Goal: Task Accomplishment & Management: Use online tool/utility

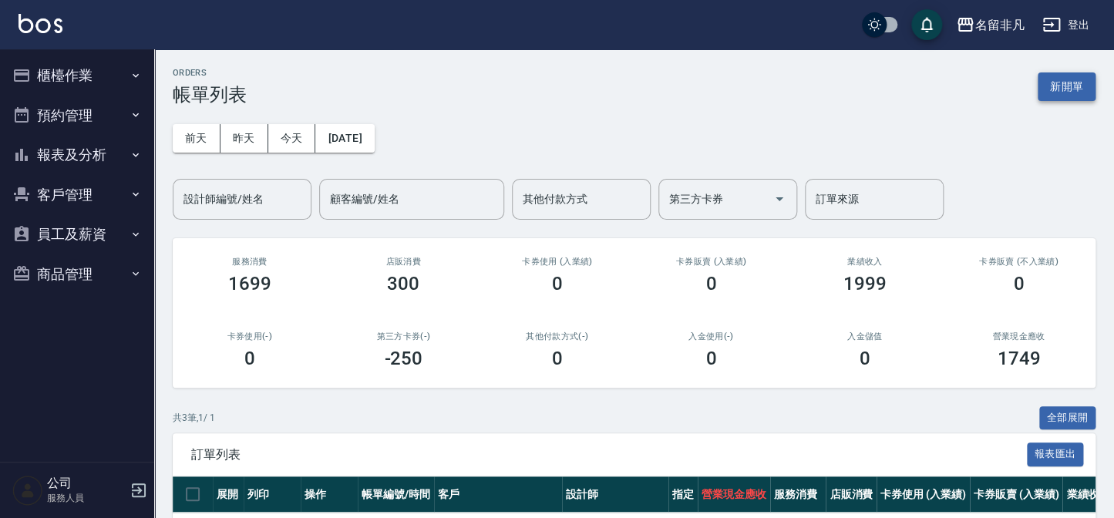
click at [1069, 86] on button "新開單" at bounding box center [1067, 86] width 58 height 29
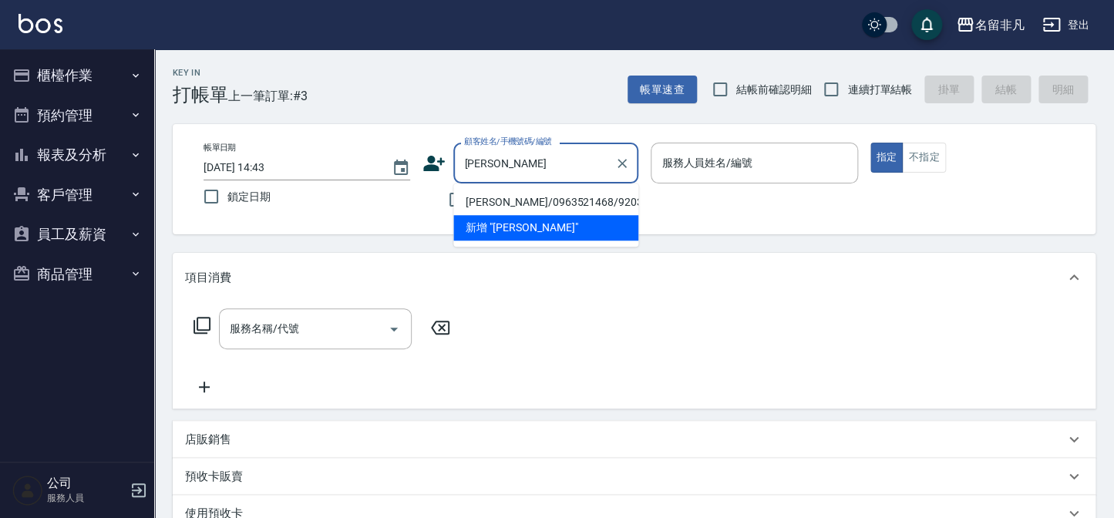
type input "[PERSON_NAME]"
drag, startPoint x: 523, startPoint y: 9, endPoint x: 440, endPoint y: 104, distance: 125.7
click at [440, 103] on div "Key In 打帳單 上一筆訂單:#3 帳單速查 結帳前確認明細 連續打單結帳 掛單 結帳 明細" at bounding box center [625, 77] width 942 height 56
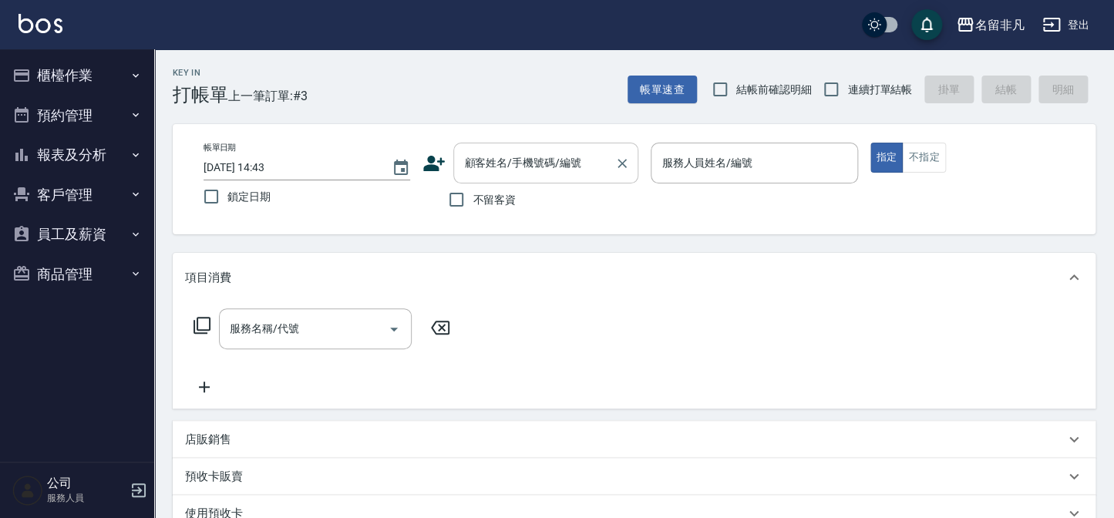
click at [508, 168] on input "顧客姓名/手機號碼/編號" at bounding box center [534, 163] width 148 height 27
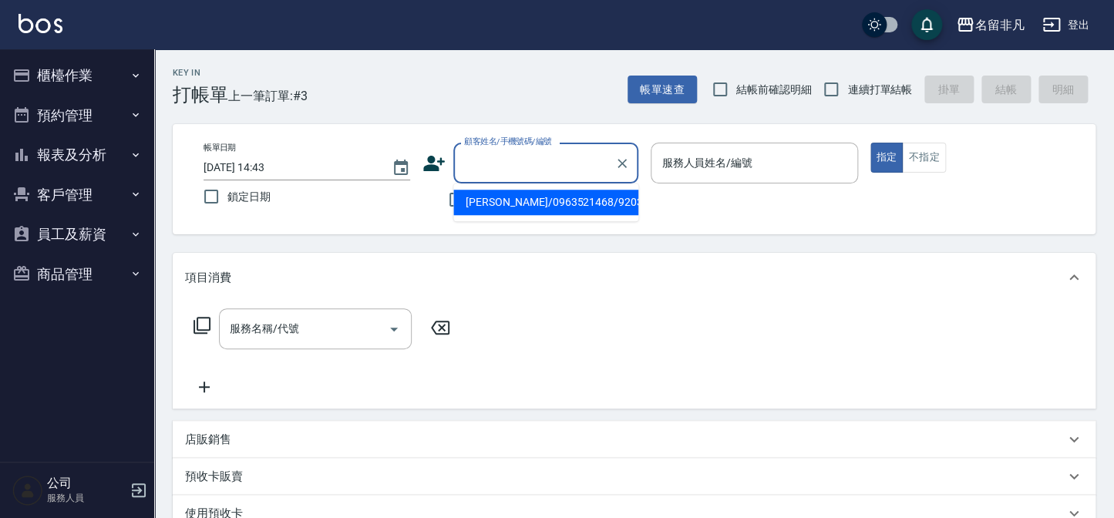
click at [532, 201] on li "[PERSON_NAME]/0963521468/920311" at bounding box center [545, 202] width 185 height 25
type input "[PERSON_NAME]/0963521468/920311"
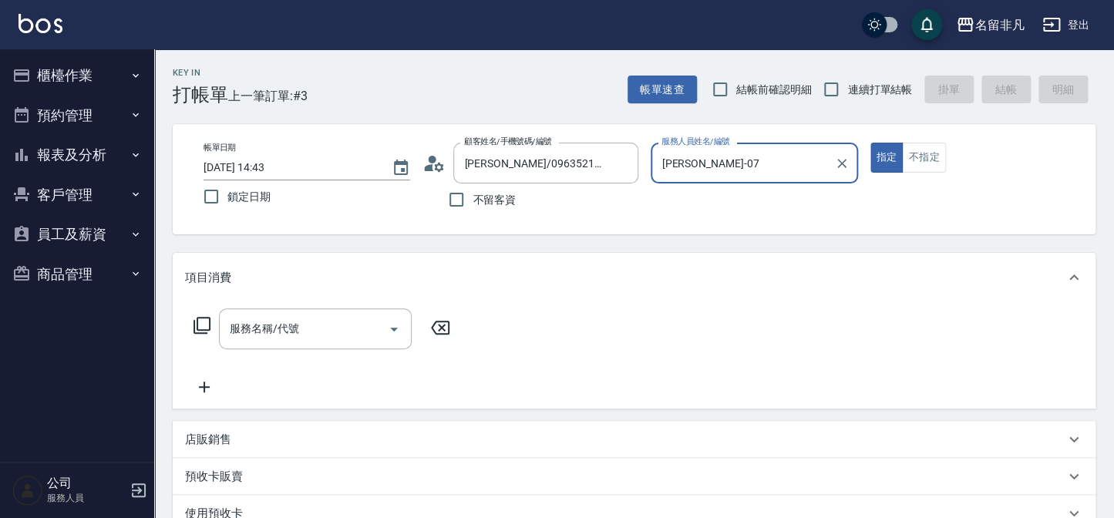
type input "[PERSON_NAME]-07"
click at [288, 349] on div "服務名稱/代號" at bounding box center [315, 328] width 193 height 41
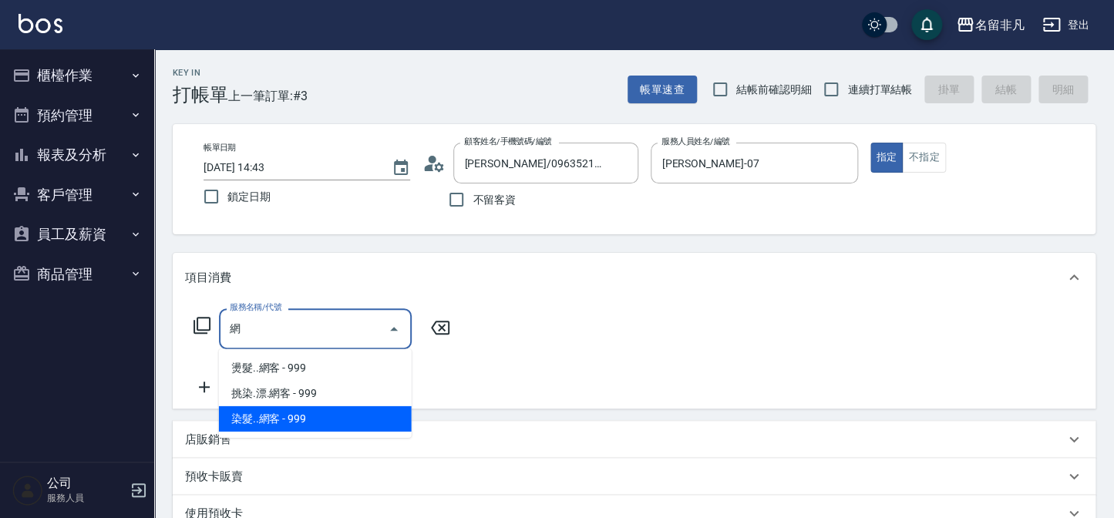
click at [369, 416] on span "染髮..網客 - 999" at bounding box center [315, 418] width 193 height 25
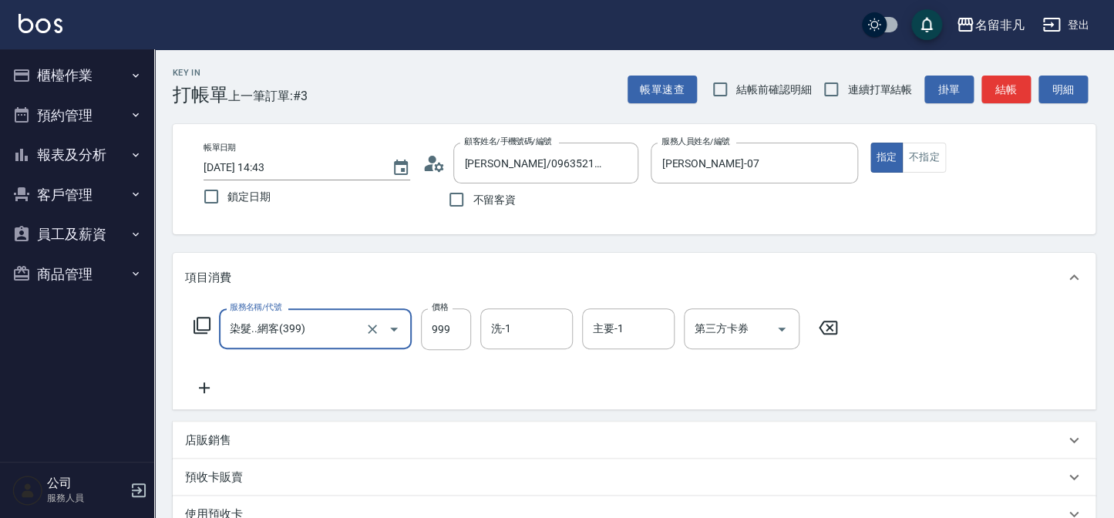
type input "染髮..網客(399)"
click at [217, 393] on icon at bounding box center [204, 388] width 39 height 19
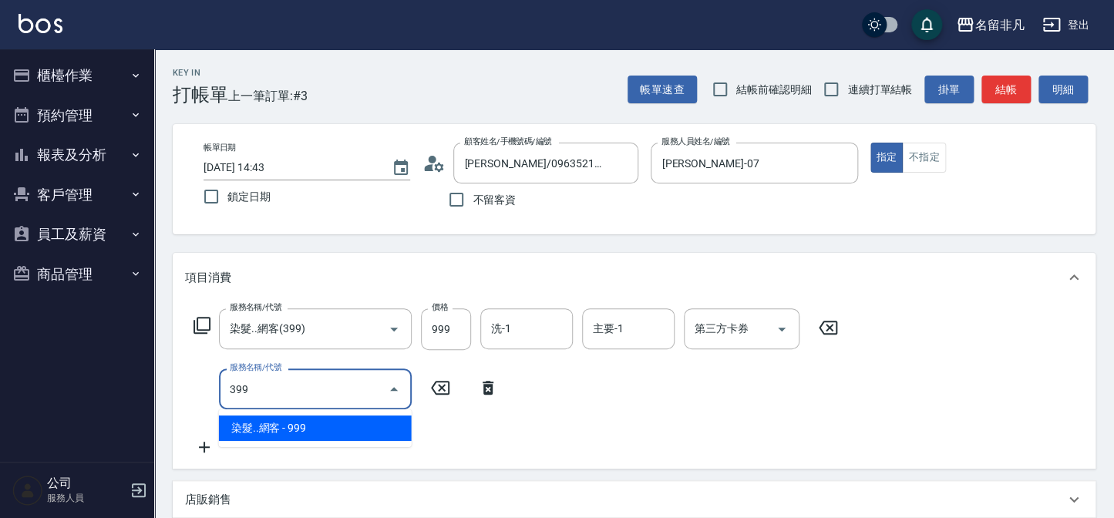
click at [319, 430] on span "染髮..網客 - 999" at bounding box center [315, 428] width 193 height 25
click at [315, 401] on input "399" at bounding box center [294, 389] width 136 height 27
click at [310, 424] on span "染髮..網客 - 999" at bounding box center [315, 428] width 193 height 25
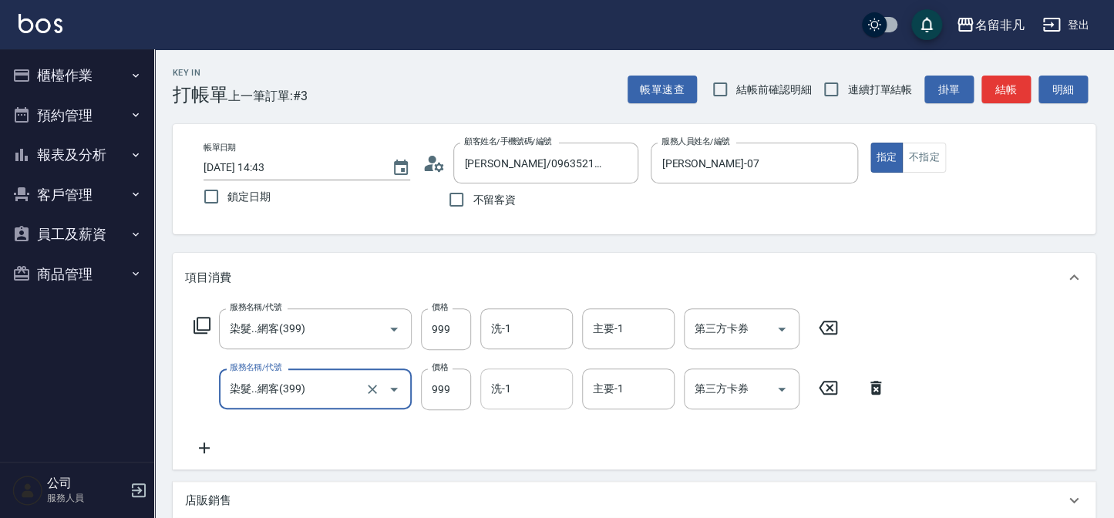
type input "染髮..網客(399)"
click at [506, 379] on input "洗-1" at bounding box center [526, 389] width 79 height 27
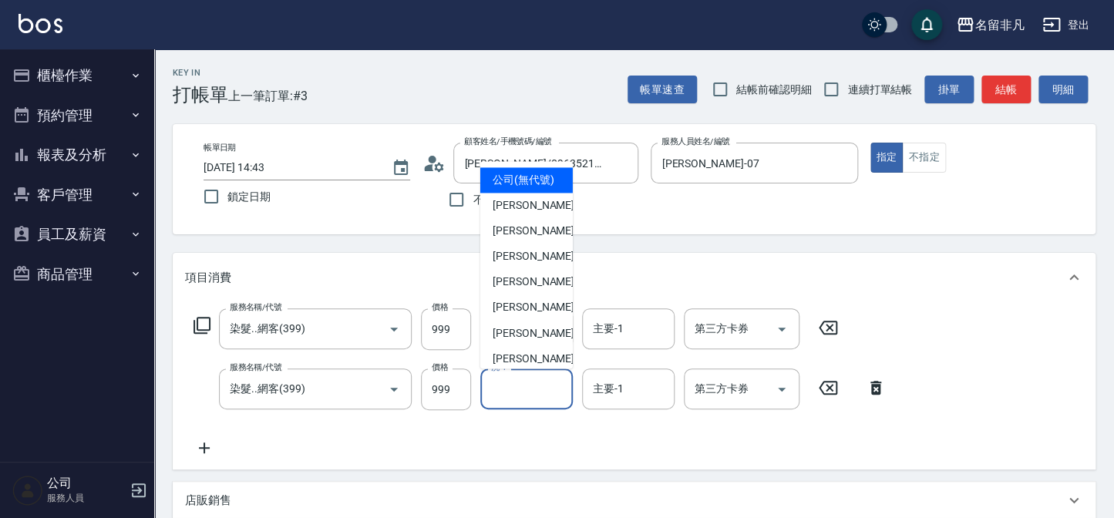
click at [517, 393] on input "洗-1" at bounding box center [526, 389] width 79 height 27
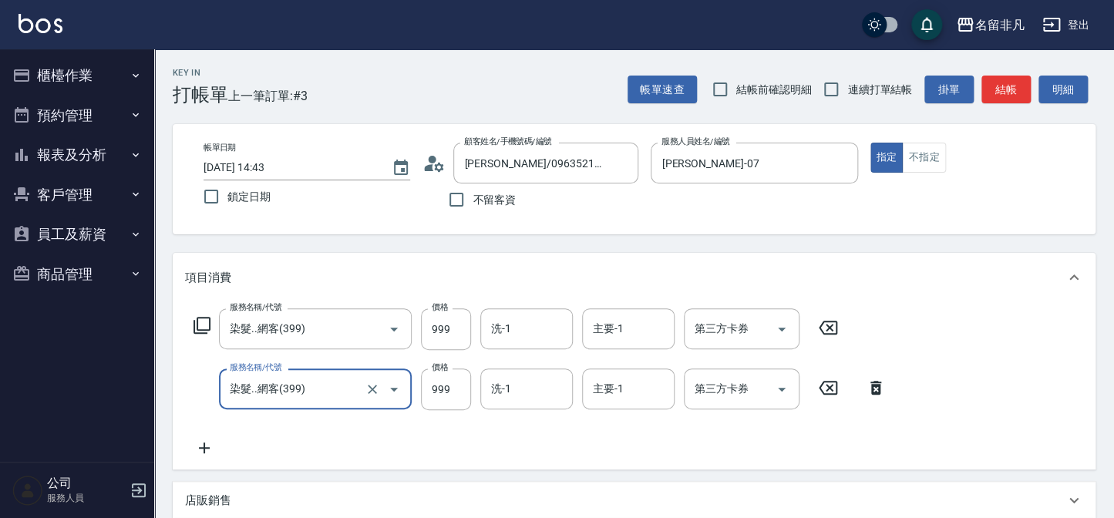
drag, startPoint x: 309, startPoint y: 390, endPoint x: 169, endPoint y: 382, distance: 140.6
click at [169, 382] on div "Key In 打帳單 上一筆訂單:#3 帳單速查 結帳前確認明細 連續打單結帳 掛單 結帳 明細 帳單日期 [DATE] 14:43 鎖定日期 顧客姓名/手機…" at bounding box center [634, 441] width 960 height 785
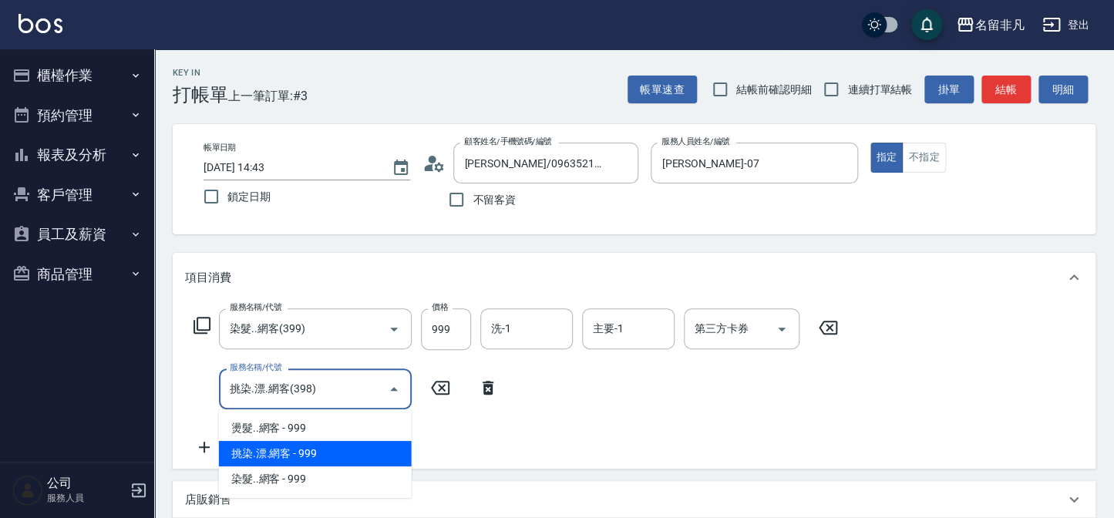
type input "挑染.漂.網客(398)"
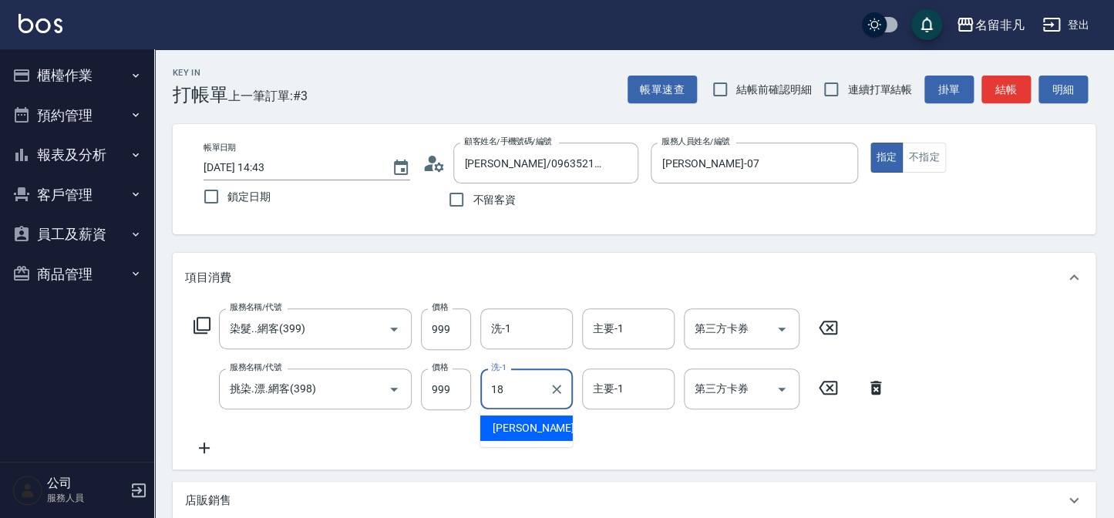
type input "[PERSON_NAME]-18"
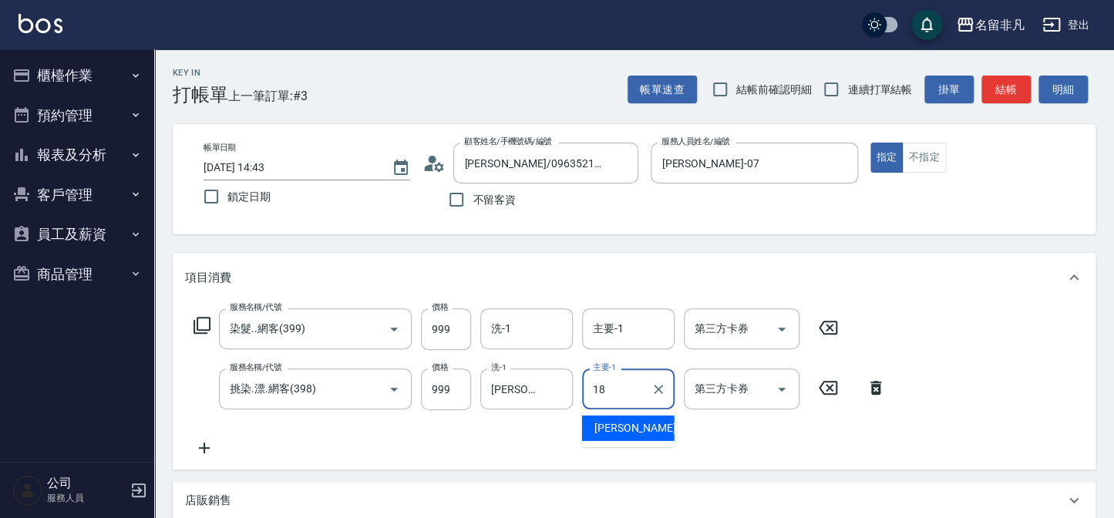
type input "[PERSON_NAME]-18"
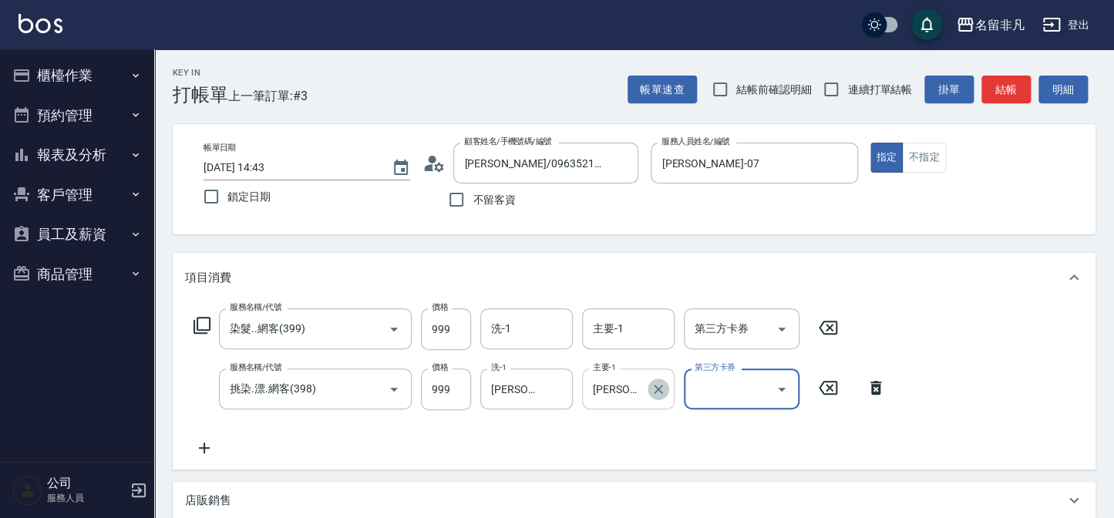
click at [662, 390] on icon "Clear" at bounding box center [658, 389] width 15 height 15
click at [554, 393] on icon "Clear" at bounding box center [556, 389] width 9 height 9
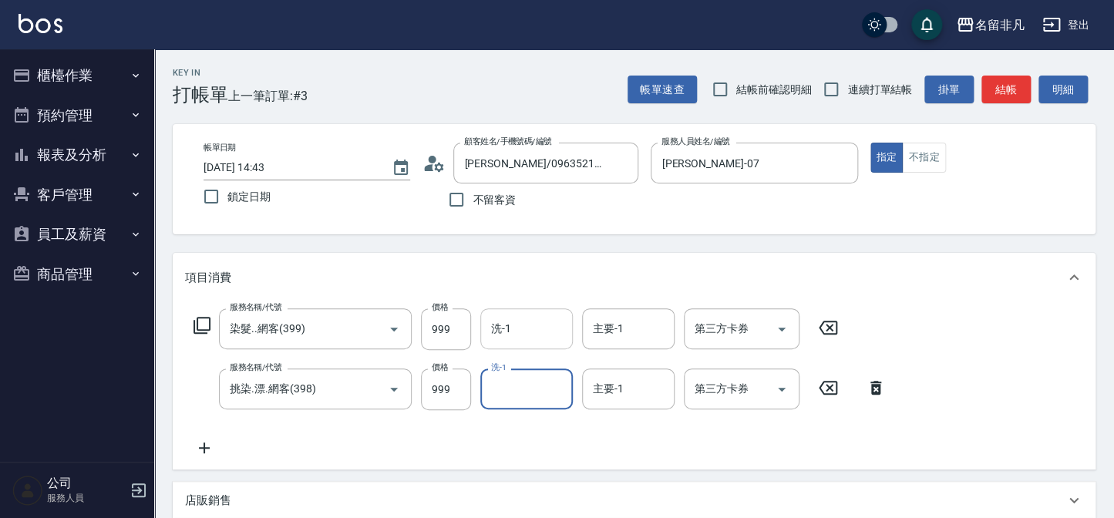
click at [558, 348] on div "洗-1" at bounding box center [526, 328] width 93 height 41
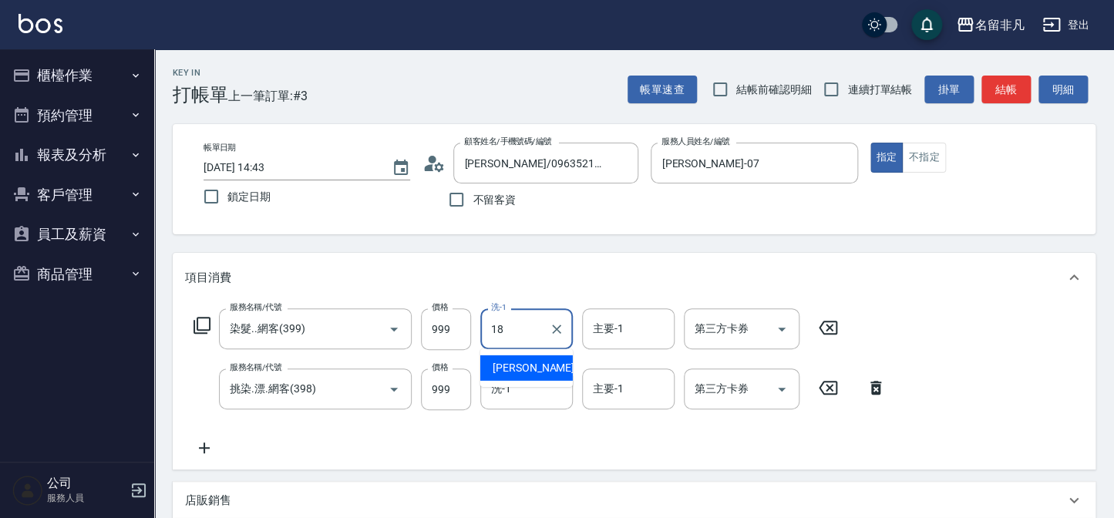
type input "[PERSON_NAME]-18"
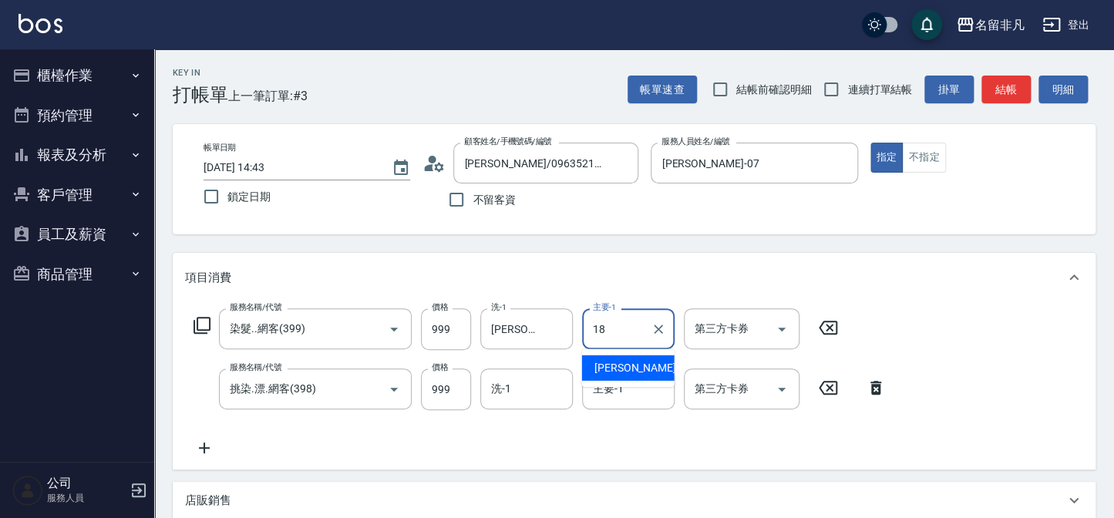
type input "[PERSON_NAME]-18"
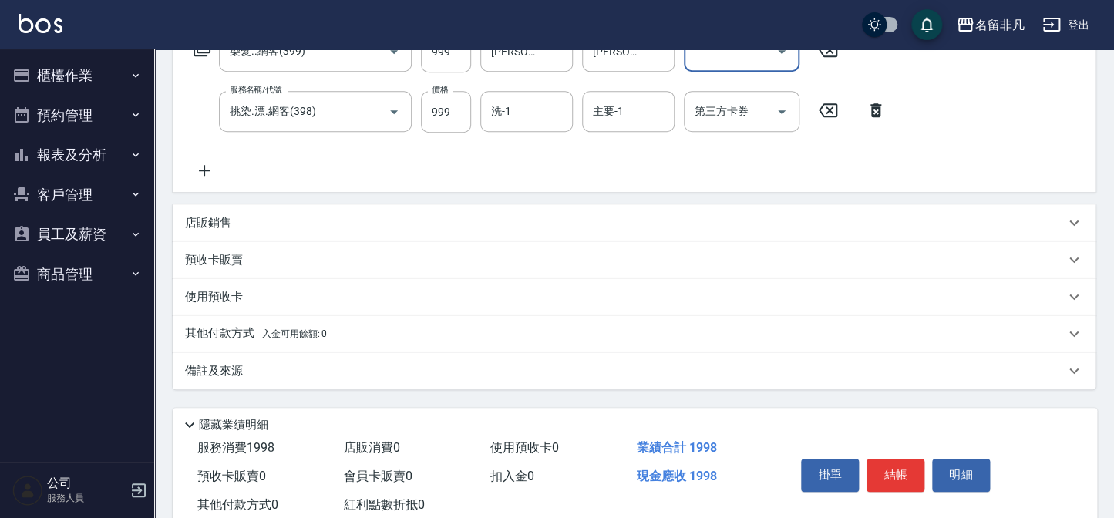
scroll to position [320, 0]
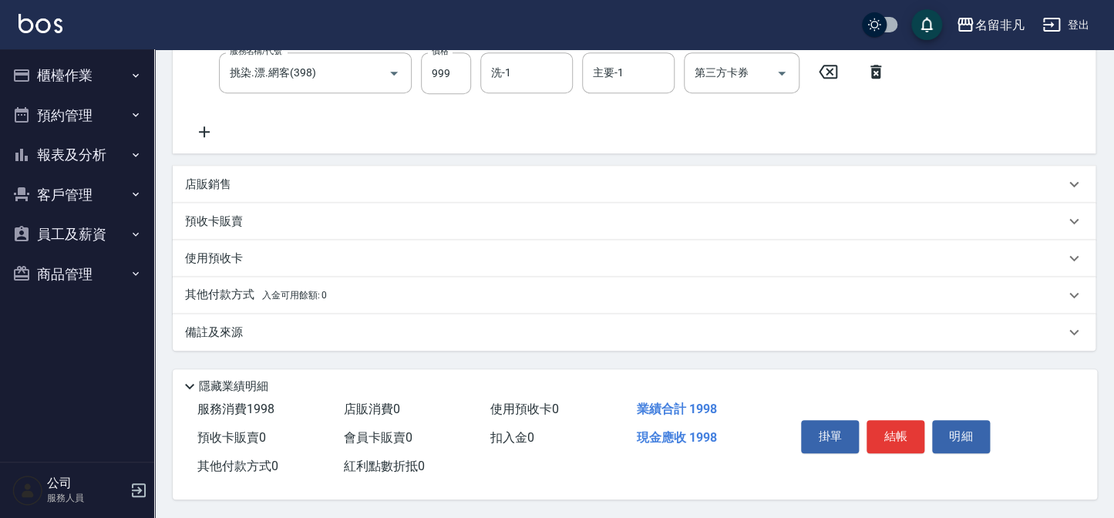
click at [221, 279] on div "其他付款方式 入金可用餘額: 0" at bounding box center [634, 295] width 923 height 37
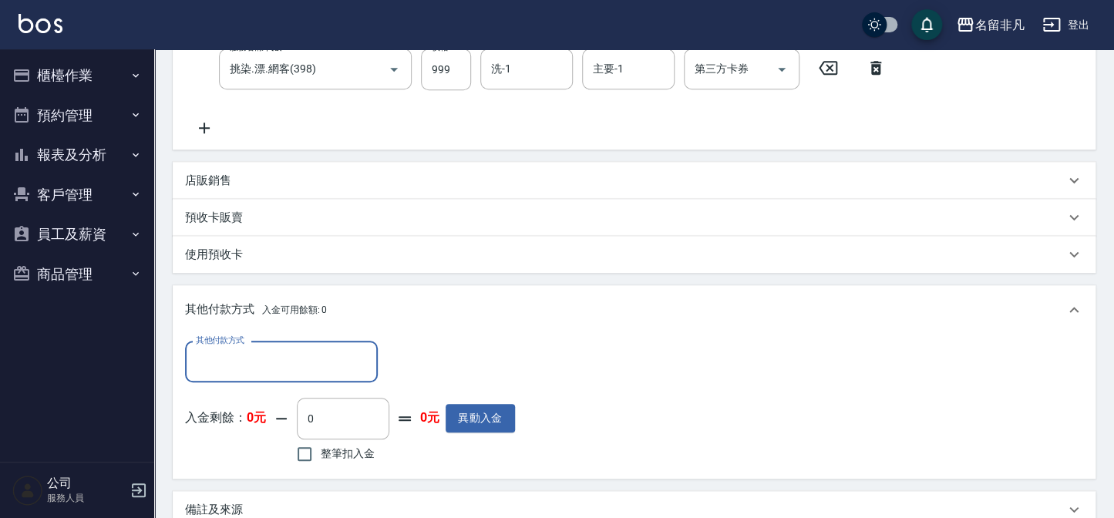
scroll to position [0, 0]
click at [262, 376] on div "其他付款方式" at bounding box center [281, 361] width 193 height 41
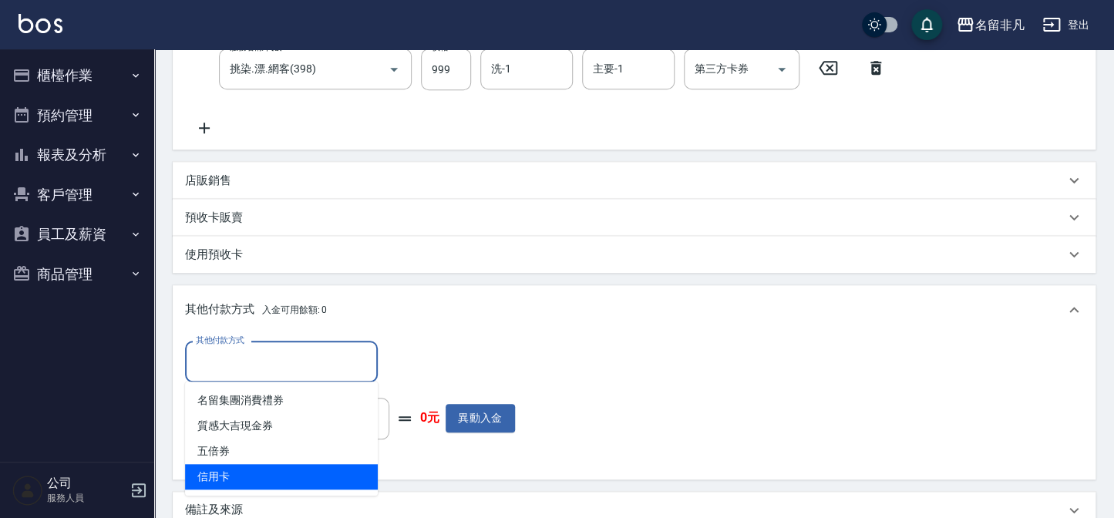
click at [248, 478] on span "信用卡" at bounding box center [281, 476] width 193 height 25
type input "信用卡"
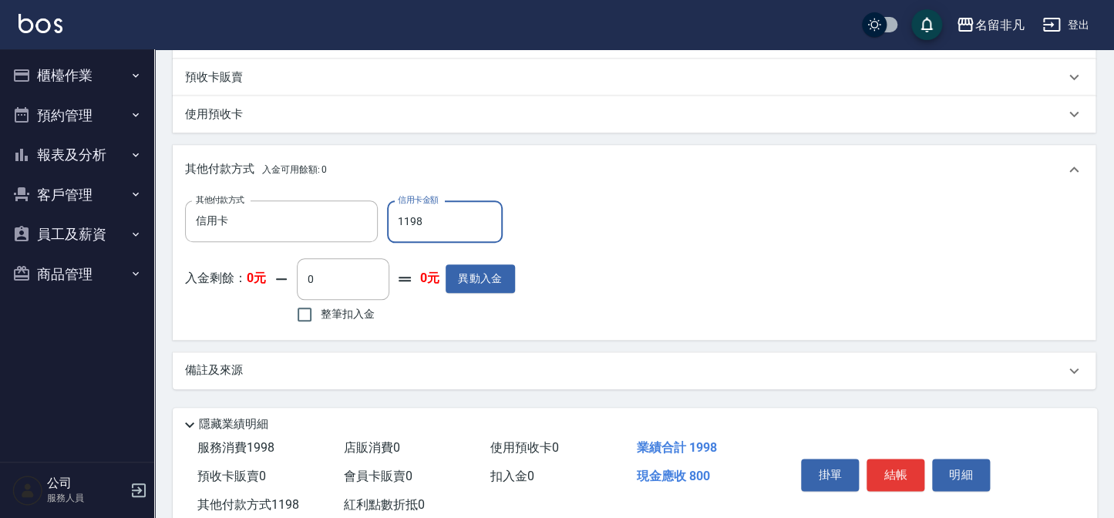
scroll to position [502, 0]
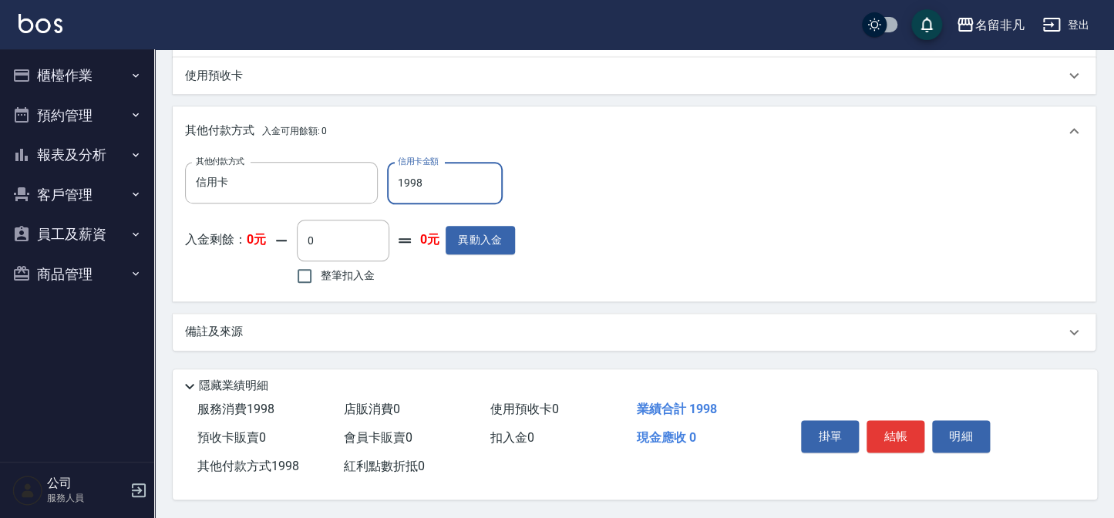
type input "1998"
click at [910, 450] on div "掛單 結帳 明細" at bounding box center [895, 438] width 201 height 49
click at [909, 443] on button "結帳" at bounding box center [896, 436] width 58 height 32
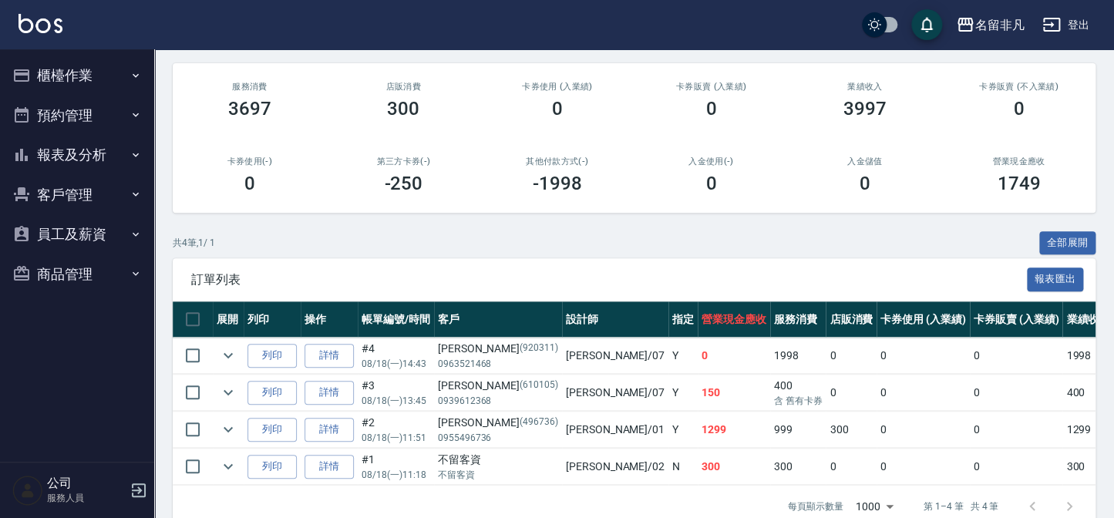
scroll to position [210, 0]
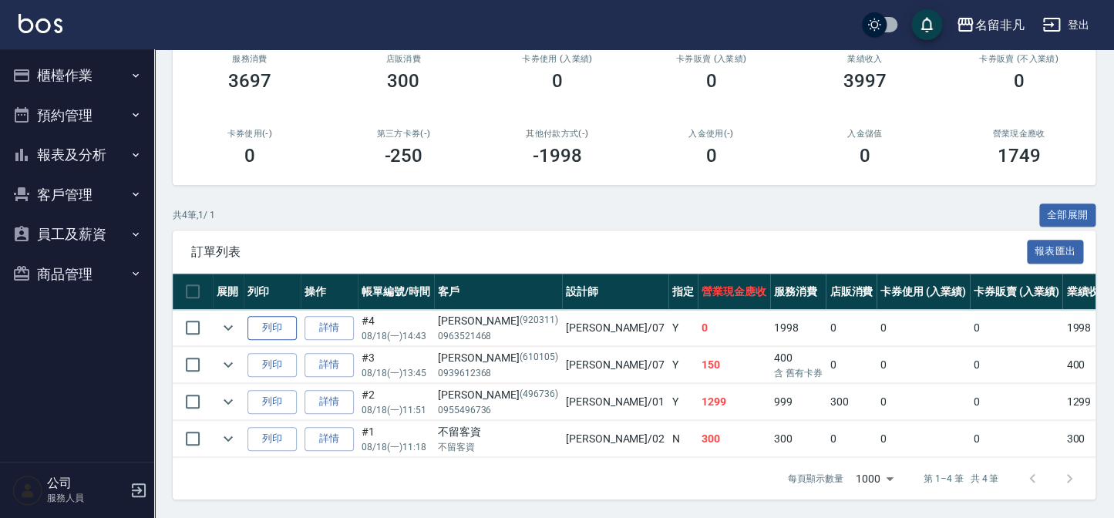
click at [287, 322] on button "列印" at bounding box center [272, 328] width 49 height 24
click at [56, 77] on button "櫃檯作業" at bounding box center [77, 76] width 142 height 40
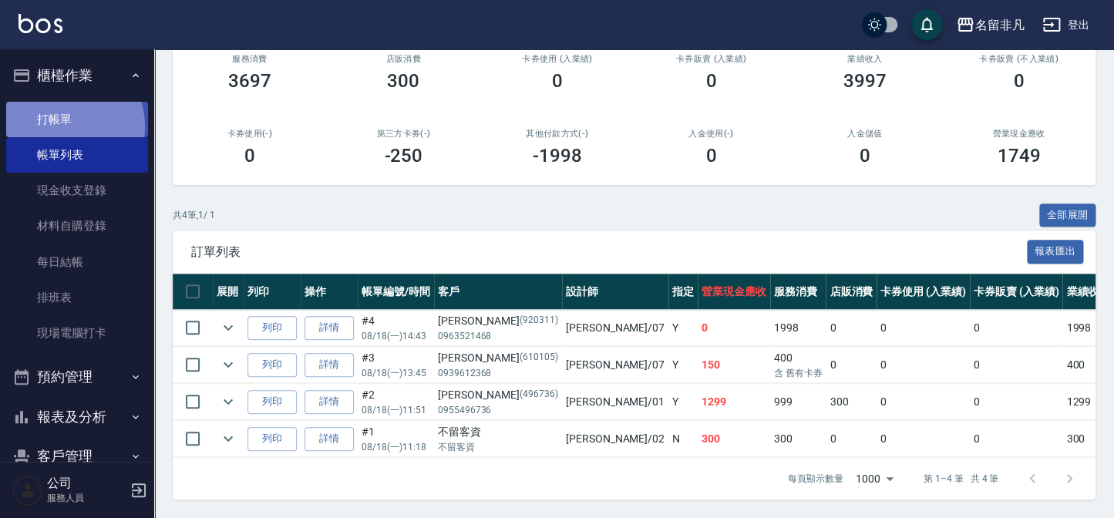
click at [57, 126] on link "打帳單" at bounding box center [77, 119] width 142 height 35
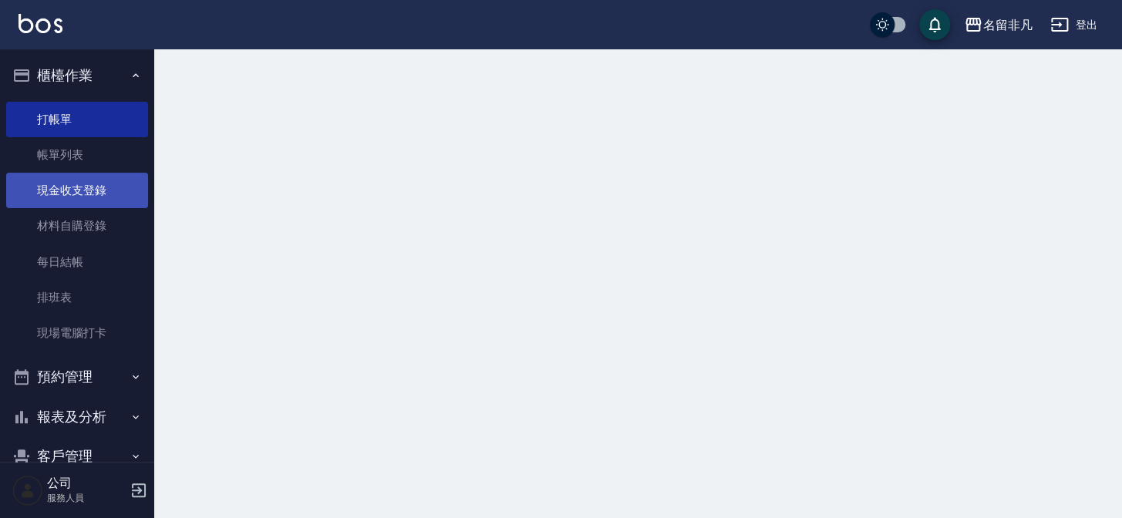
click at [79, 66] on button "櫃檯作業" at bounding box center [77, 76] width 142 height 40
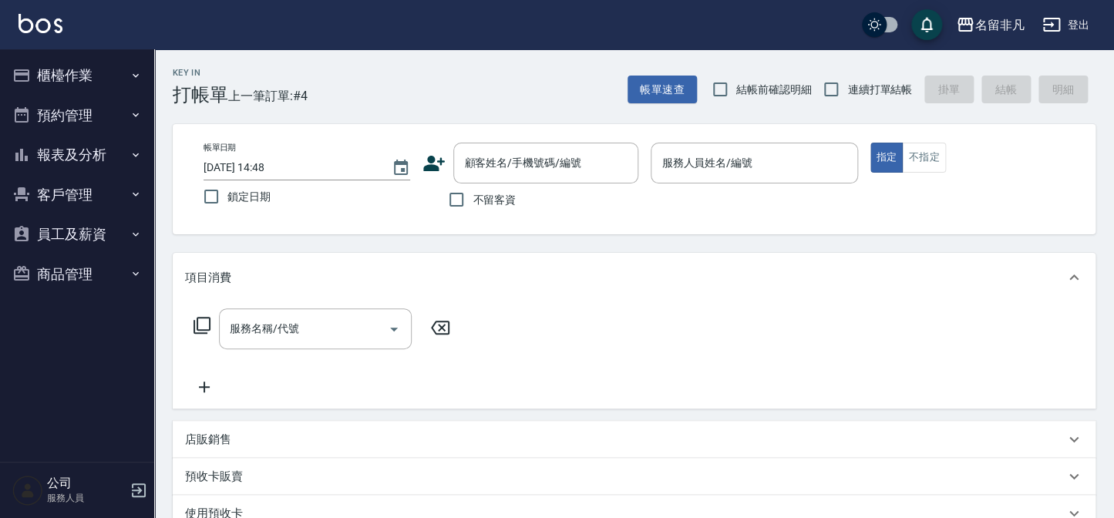
click at [93, 160] on button "報表及分析" at bounding box center [77, 155] width 142 height 40
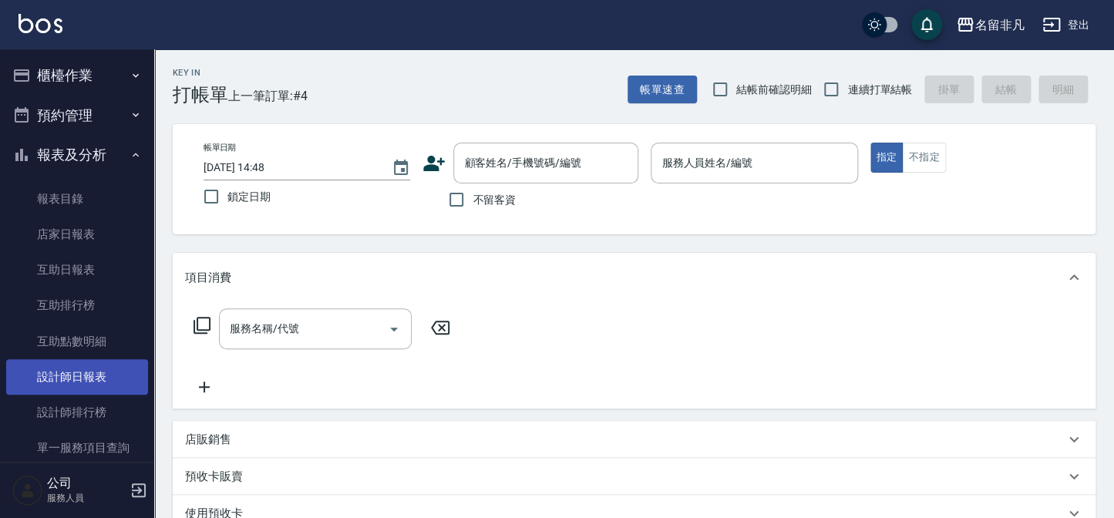
click at [100, 364] on link "設計師日報表" at bounding box center [77, 376] width 142 height 35
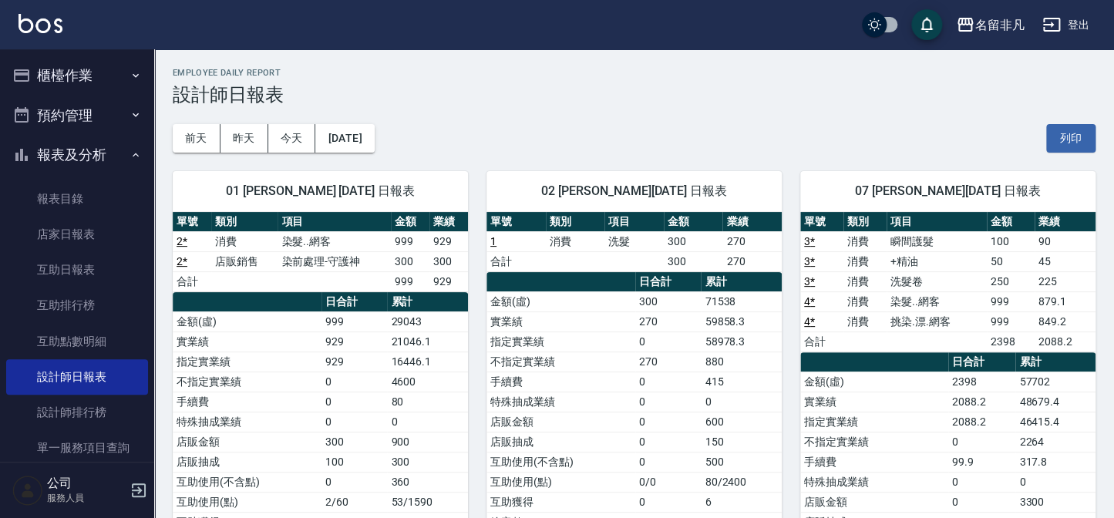
click at [93, 150] on button "報表及分析" at bounding box center [77, 155] width 142 height 40
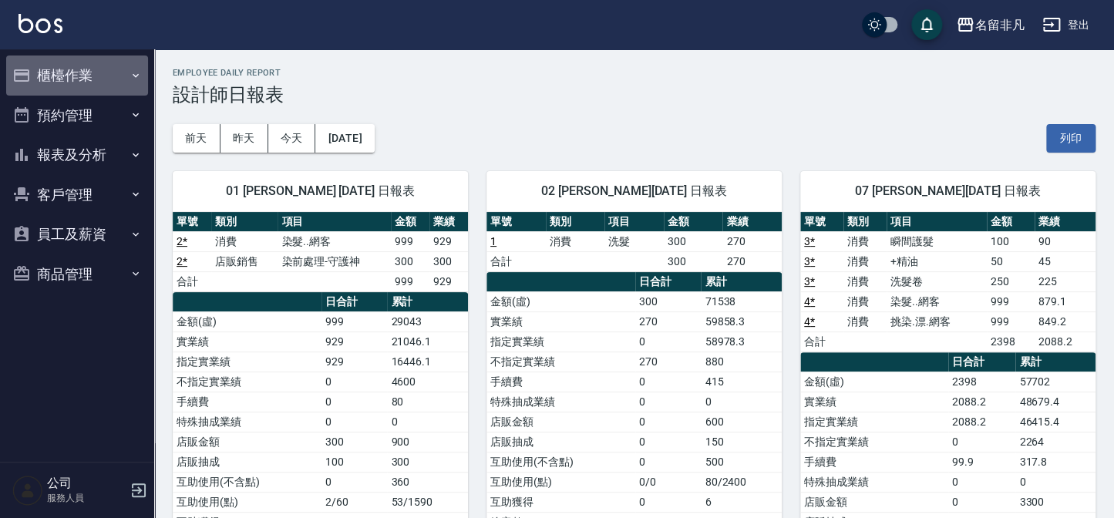
click at [103, 69] on button "櫃檯作業" at bounding box center [77, 76] width 142 height 40
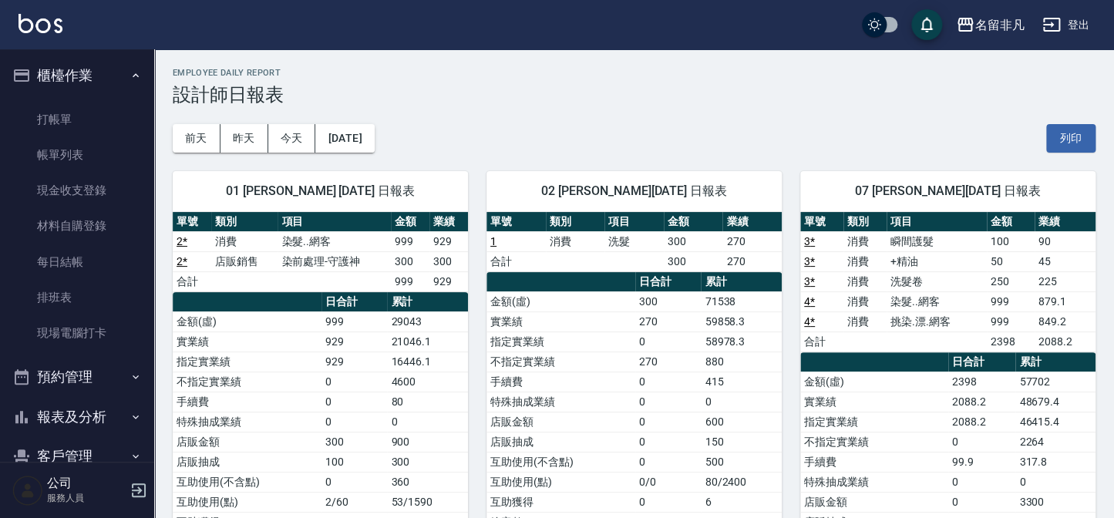
click at [111, 89] on button "櫃檯作業" at bounding box center [77, 76] width 142 height 40
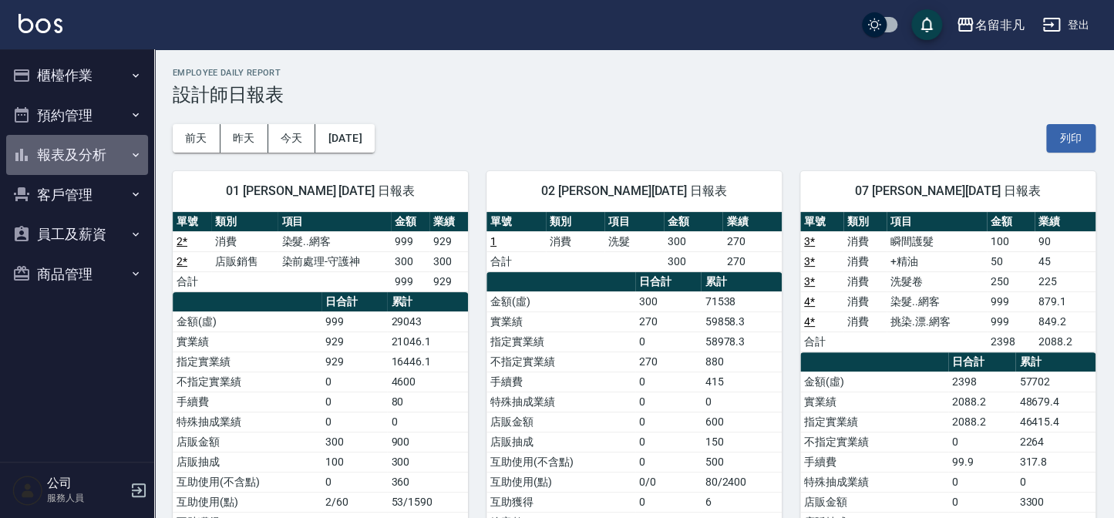
click at [81, 139] on button "報表及分析" at bounding box center [77, 155] width 142 height 40
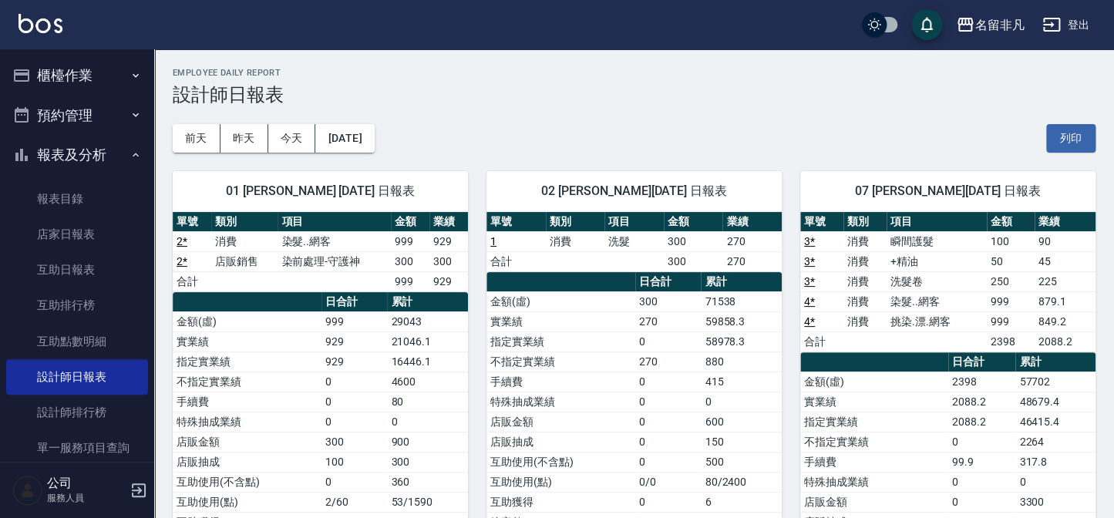
click at [84, 154] on button "報表及分析" at bounding box center [77, 155] width 142 height 40
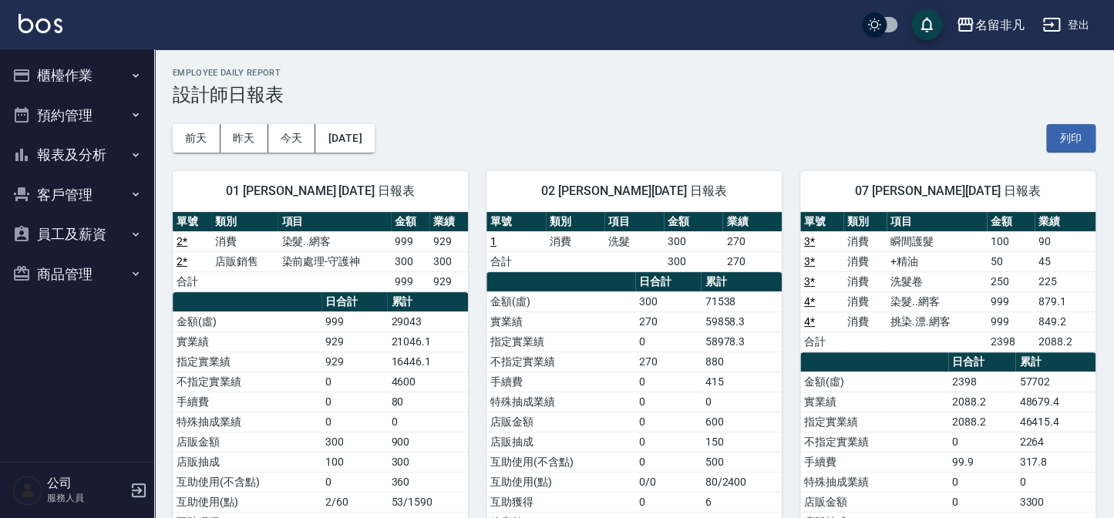
click at [62, 79] on button "櫃檯作業" at bounding box center [77, 76] width 142 height 40
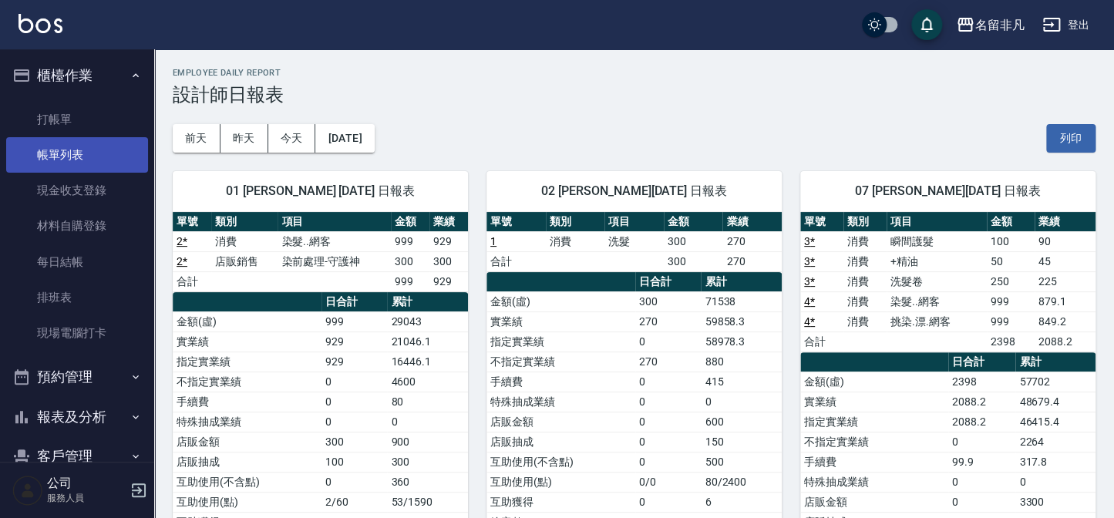
click at [92, 151] on link "帳單列表" at bounding box center [77, 154] width 142 height 35
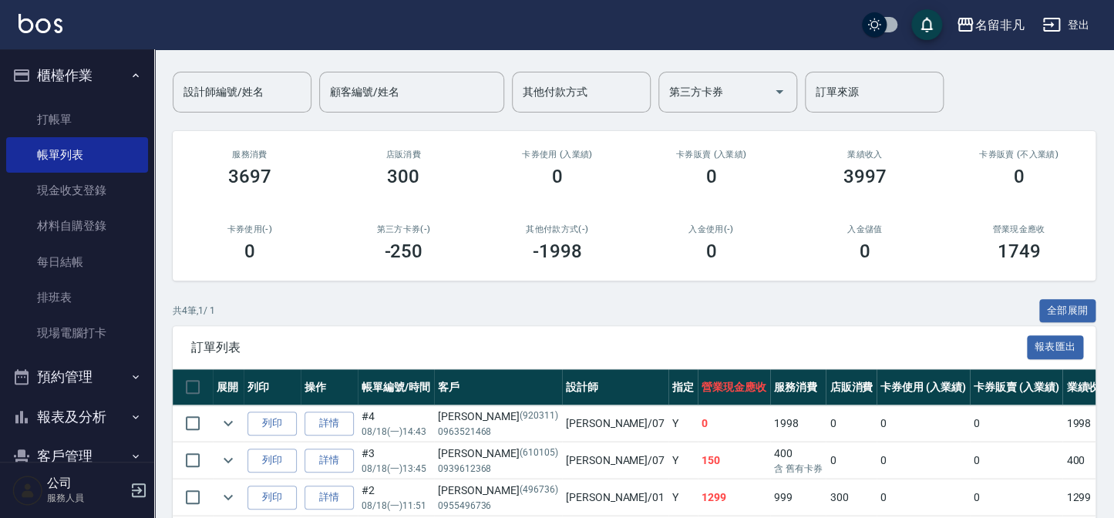
scroll to position [140, 0]
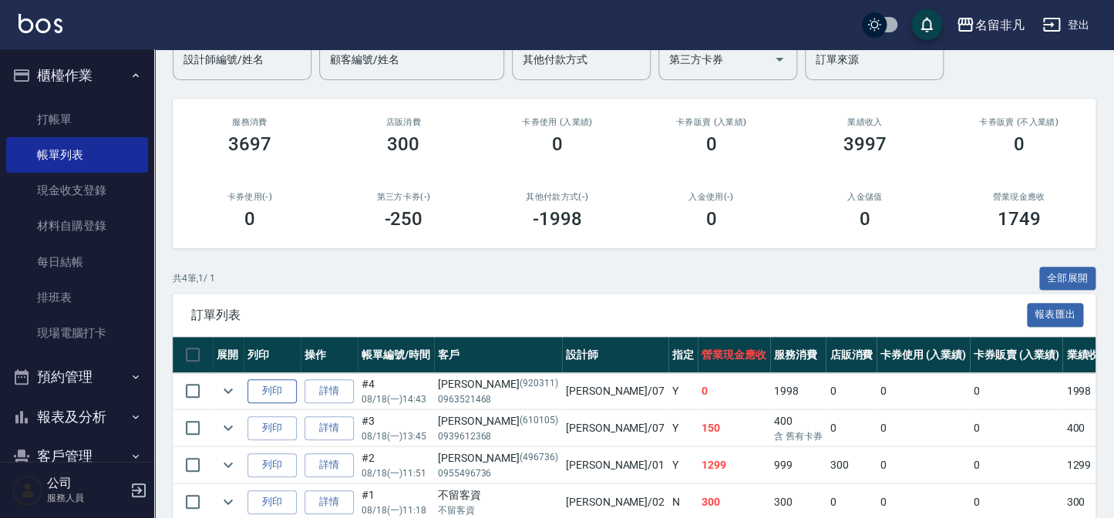
click at [269, 401] on button "列印" at bounding box center [272, 391] width 49 height 24
